Goal: Register for event/course

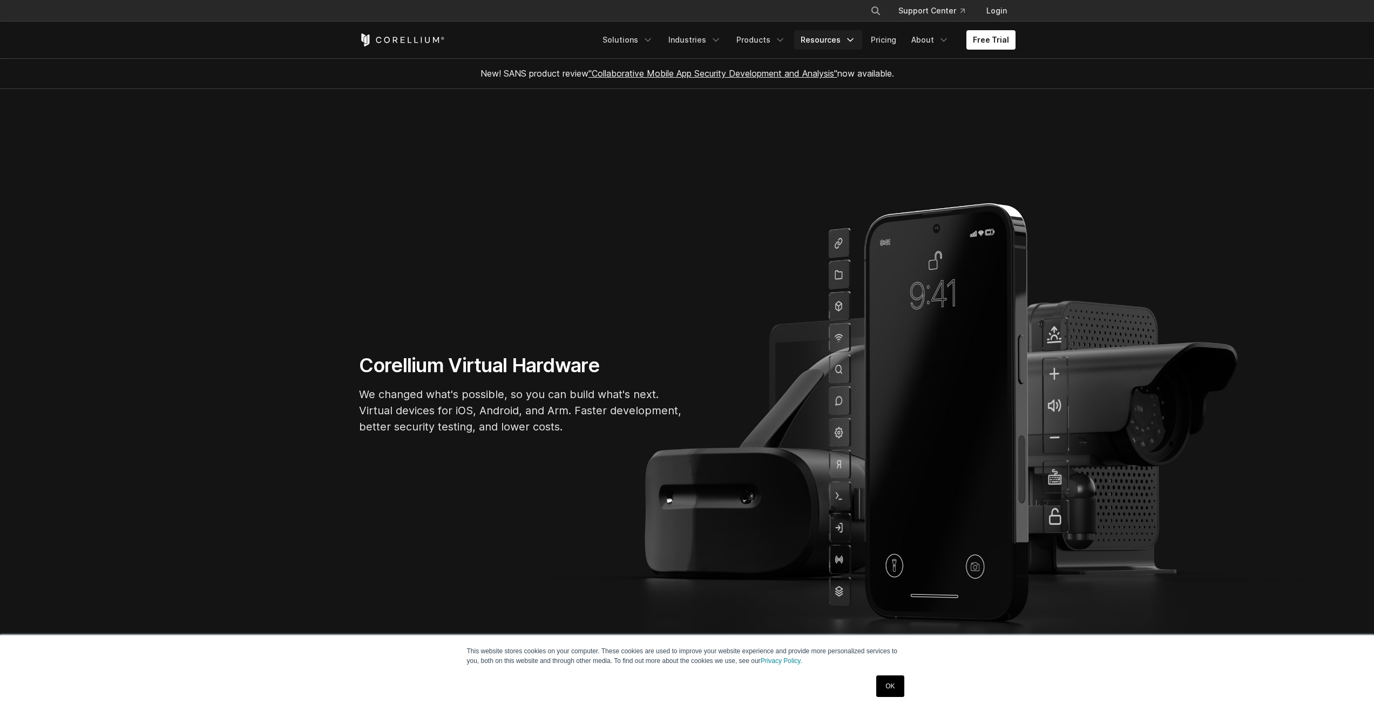
click at [822, 37] on link "Resources" at bounding box center [828, 39] width 68 height 19
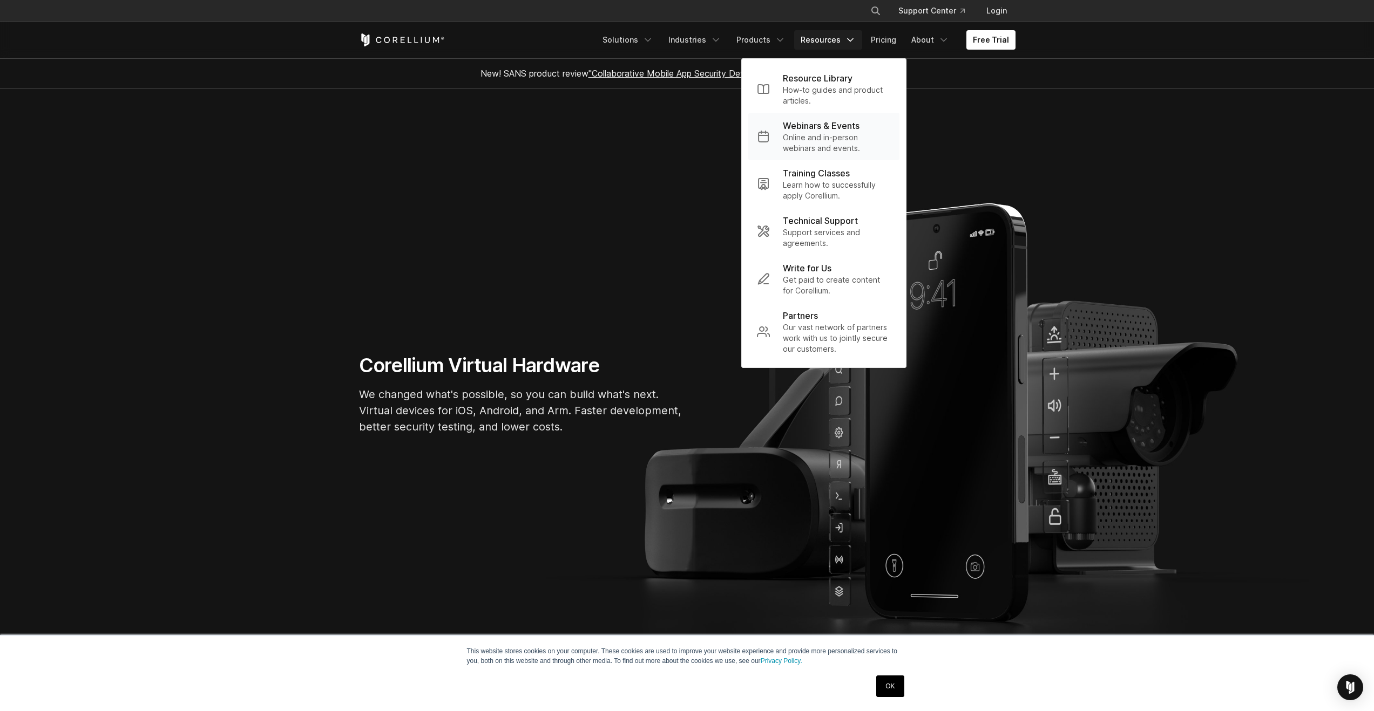
click at [829, 128] on p "Webinars & Events" at bounding box center [821, 125] width 77 height 13
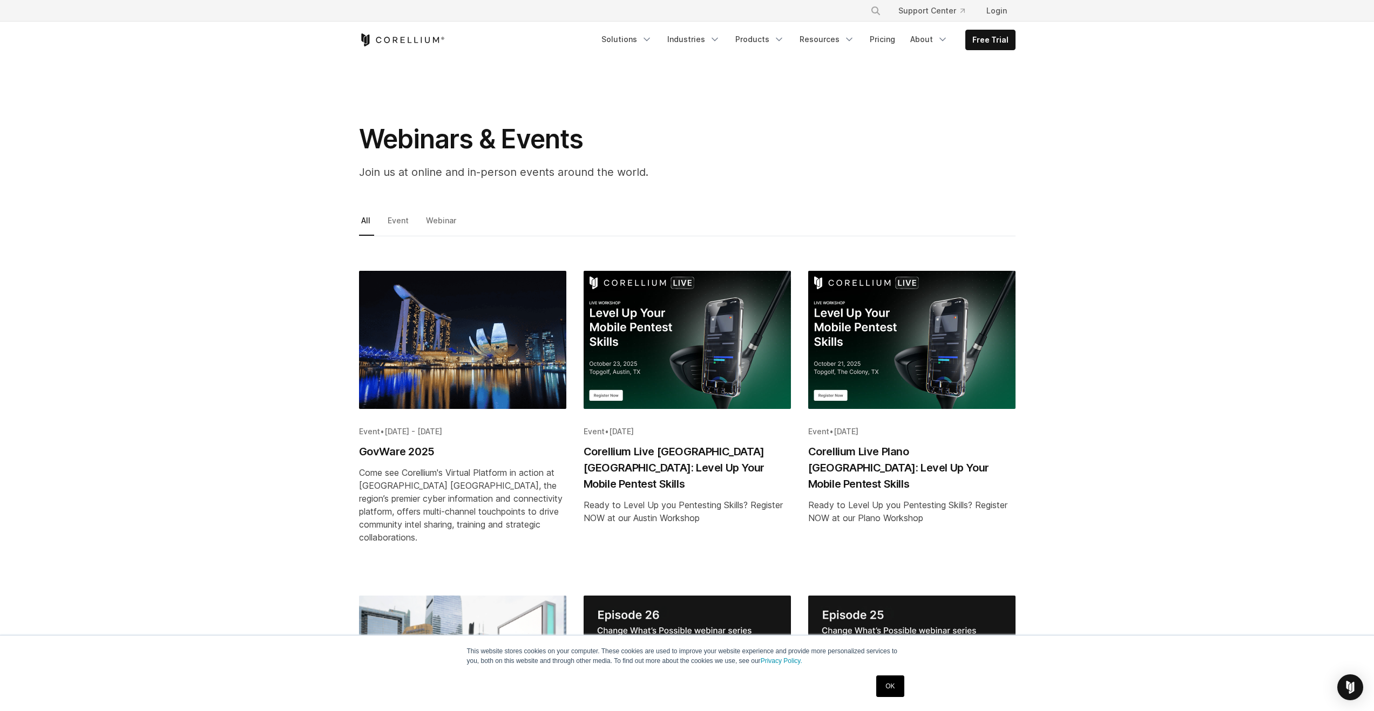
scroll to position [197, 0]
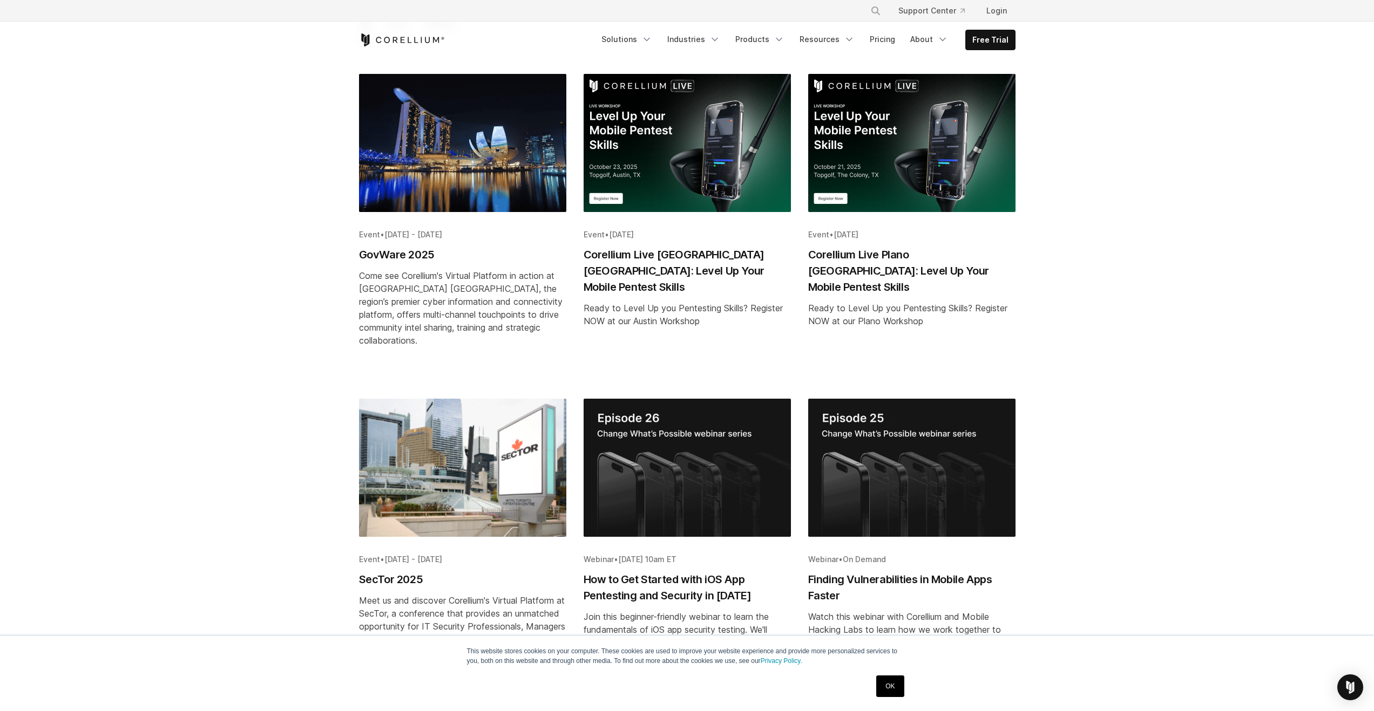
click at [671, 580] on h2 "How to Get Started with iOS App Pentesting and Security in 2025" at bounding box center [686, 588] width 207 height 32
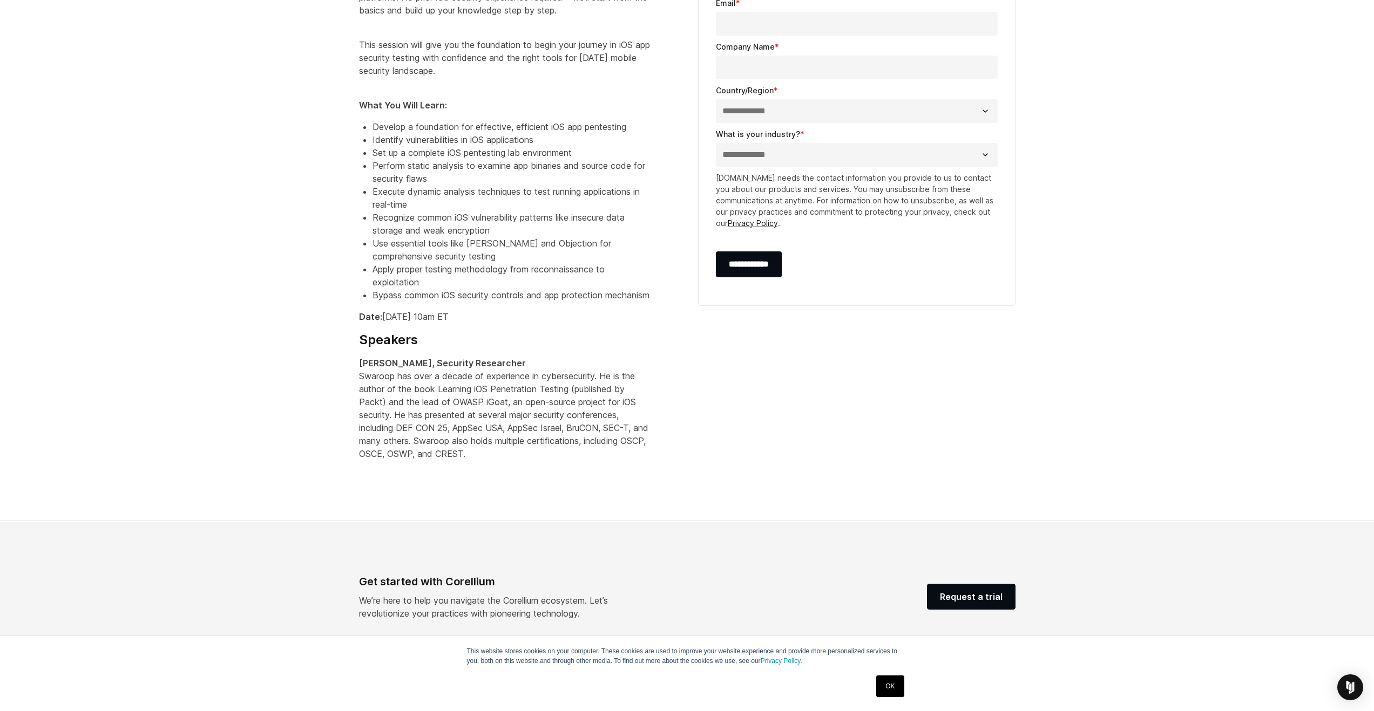
scroll to position [336, 0]
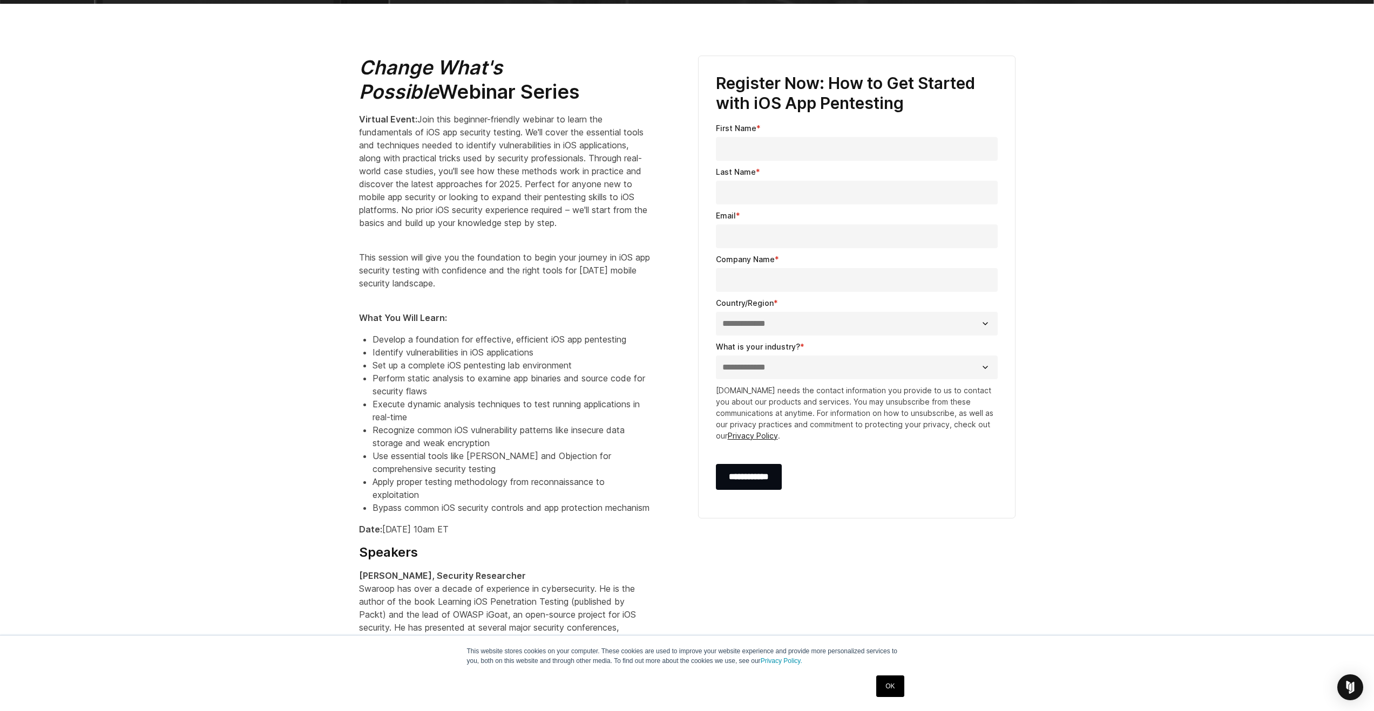
click at [876, 689] on link "OK" at bounding box center [890, 687] width 28 height 22
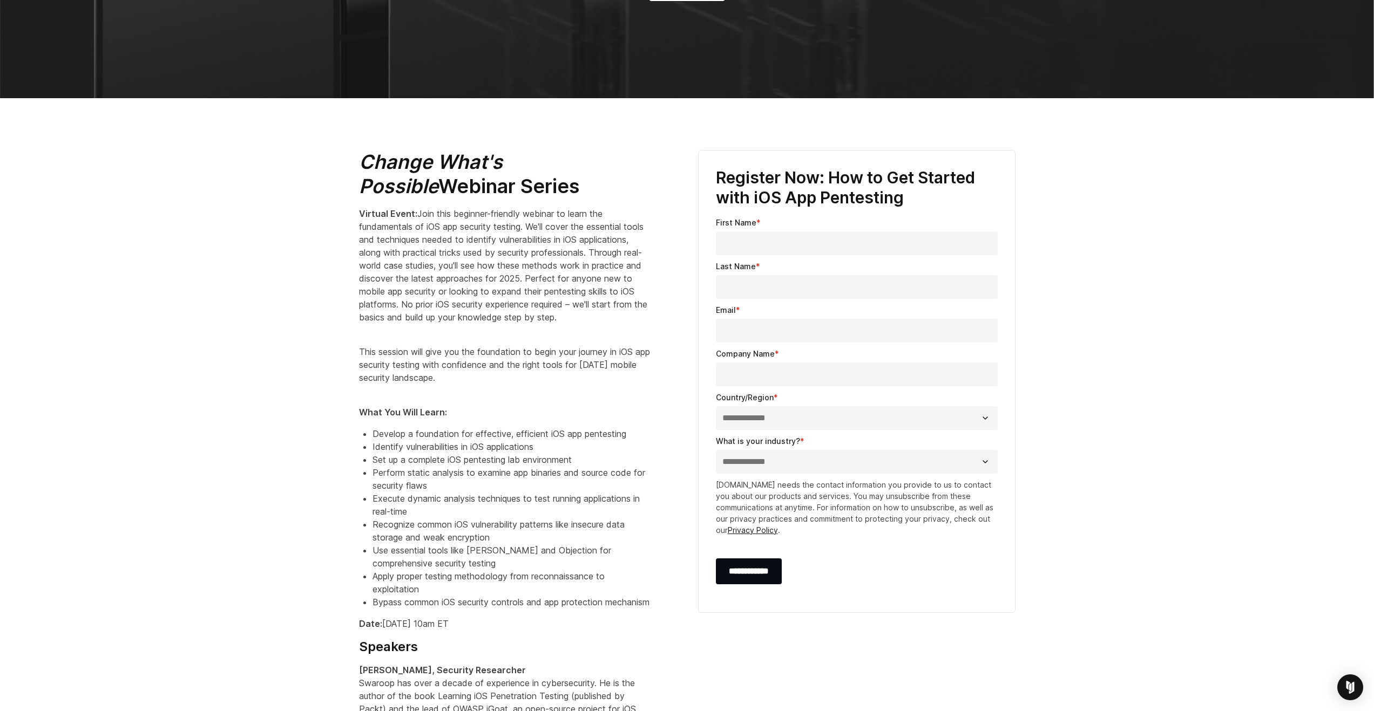
scroll to position [248, 0]
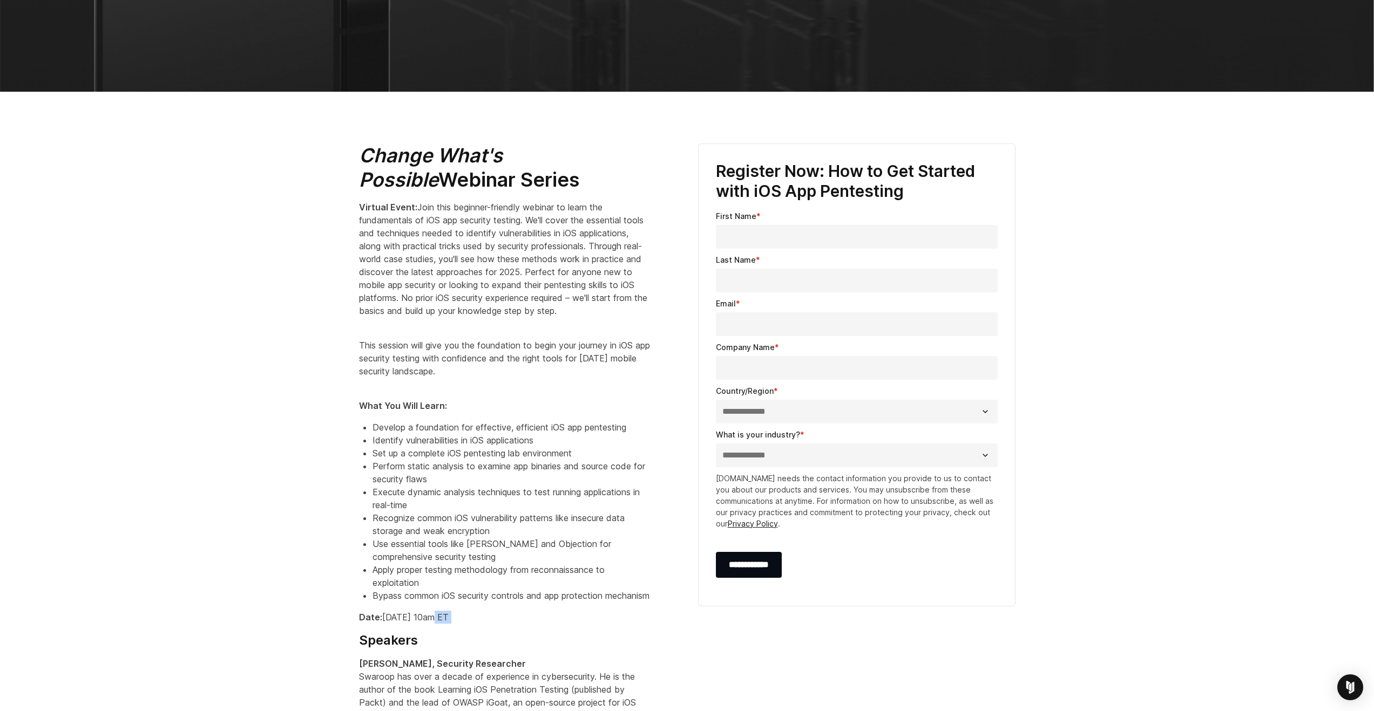
drag, startPoint x: 432, startPoint y: 643, endPoint x: 479, endPoint y: 647, distance: 47.7
click at [473, 650] on div "Change What's Possible Webinar Series Virtual Event: Join this beginner-friendl…" at bounding box center [517, 452] width 317 height 617
click at [486, 624] on p "Date: [DATE] 10am ET" at bounding box center [504, 617] width 291 height 13
click at [491, 624] on p "Date: [DATE] 10am ET" at bounding box center [504, 617] width 291 height 13
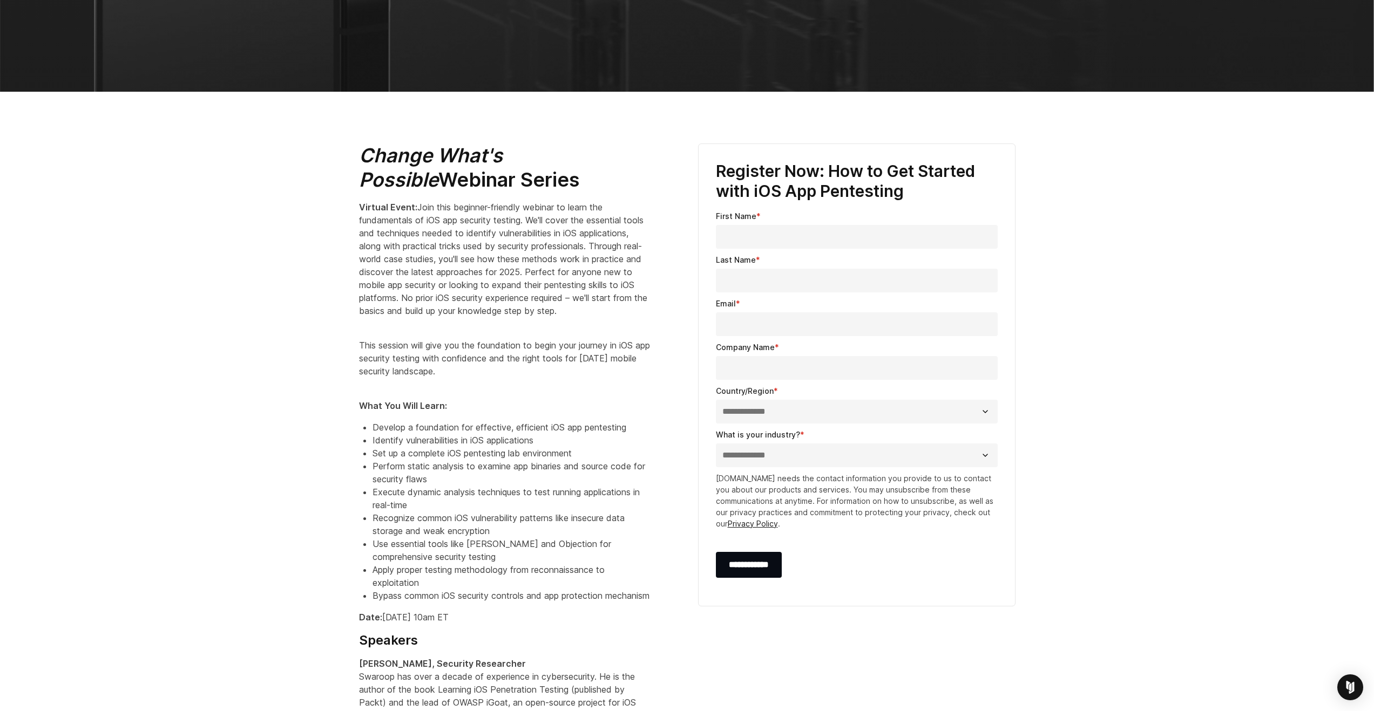
click at [490, 624] on p "Date: [DATE] 10am ET" at bounding box center [504, 617] width 291 height 13
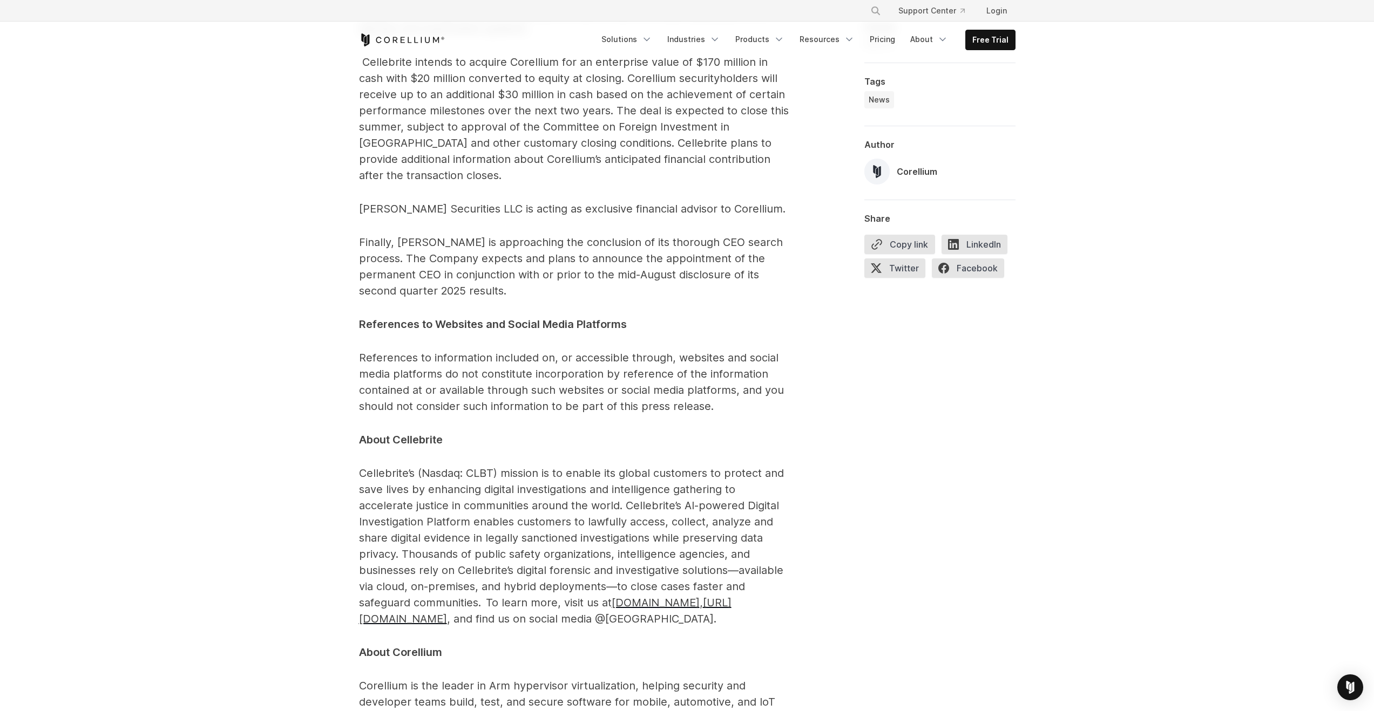
scroll to position [1972, 0]
